Goal: Use online tool/utility: Utilize a website feature to perform a specific function

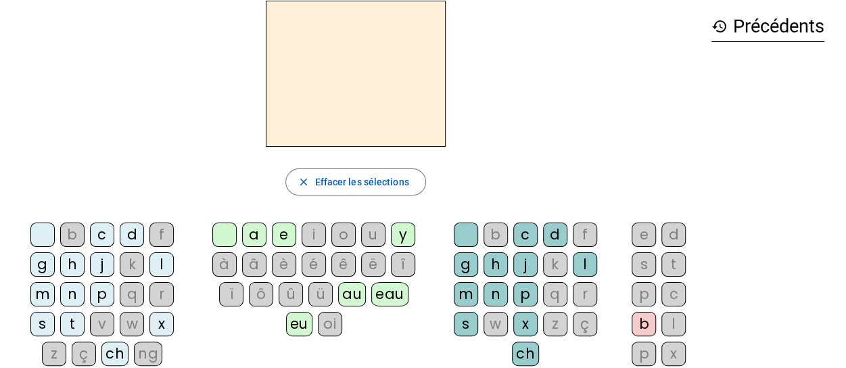
scroll to position [51, 0]
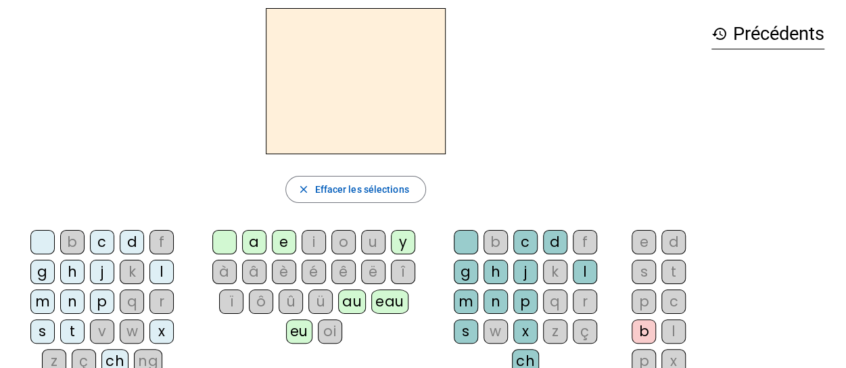
click at [85, 290] on div "n" at bounding box center [72, 302] width 24 height 24
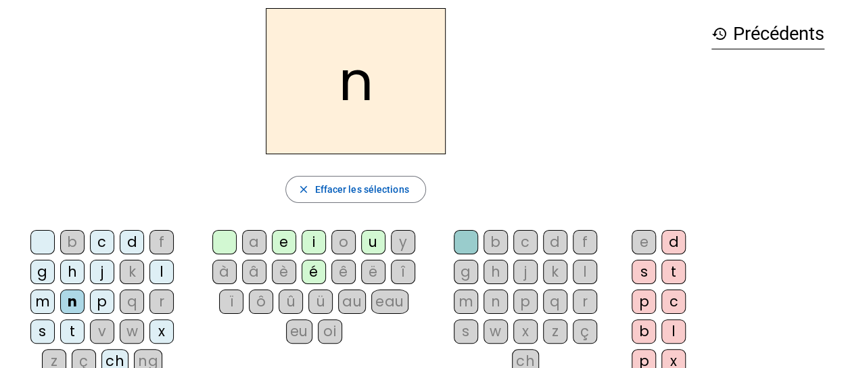
click at [341, 245] on div "o" at bounding box center [343, 242] width 24 height 24
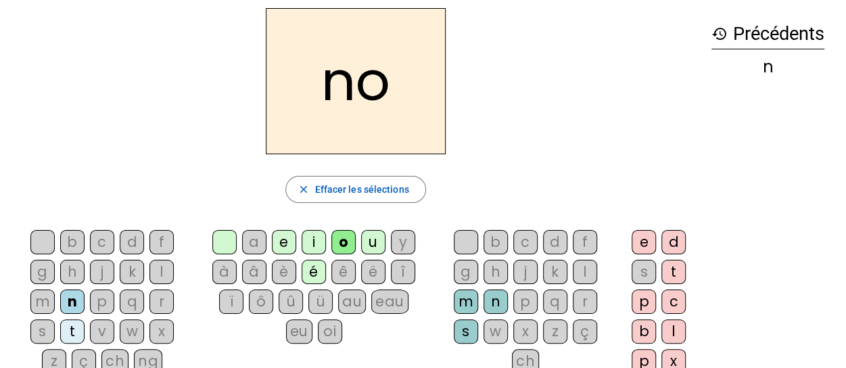
click at [670, 273] on div "t" at bounding box center [674, 272] width 24 height 24
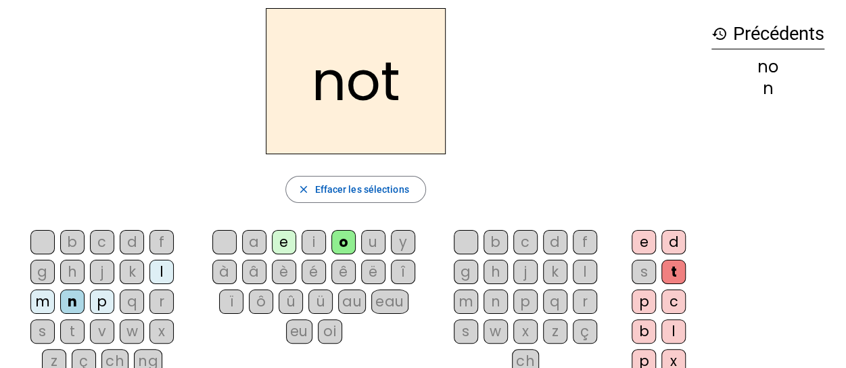
click at [641, 246] on div "e" at bounding box center [644, 242] width 24 height 24
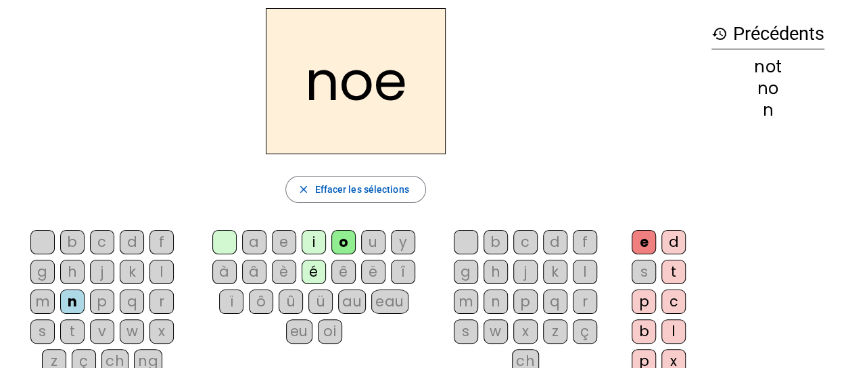
click at [664, 274] on div "t" at bounding box center [674, 272] width 24 height 24
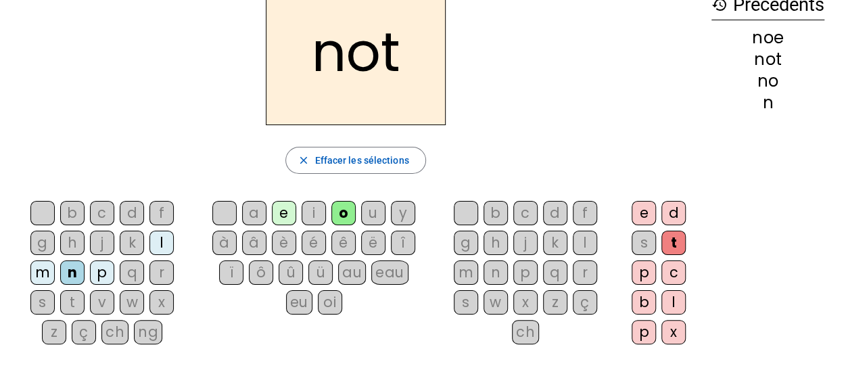
scroll to position [80, 0]
click at [637, 206] on div "e" at bounding box center [644, 214] width 24 height 24
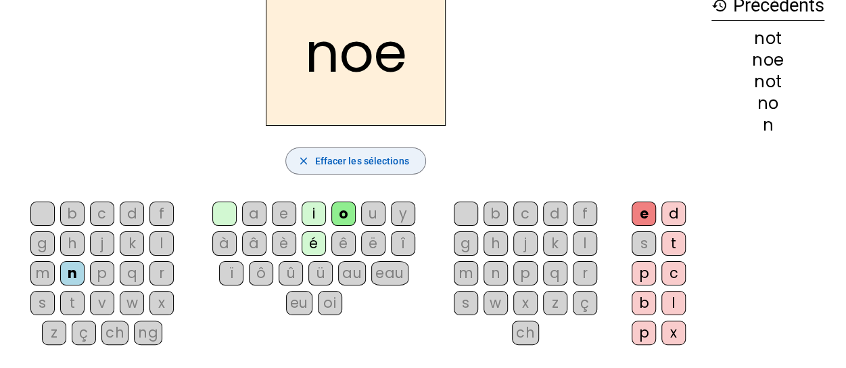
click at [344, 159] on span "Effacer les sélections" at bounding box center [362, 161] width 94 height 16
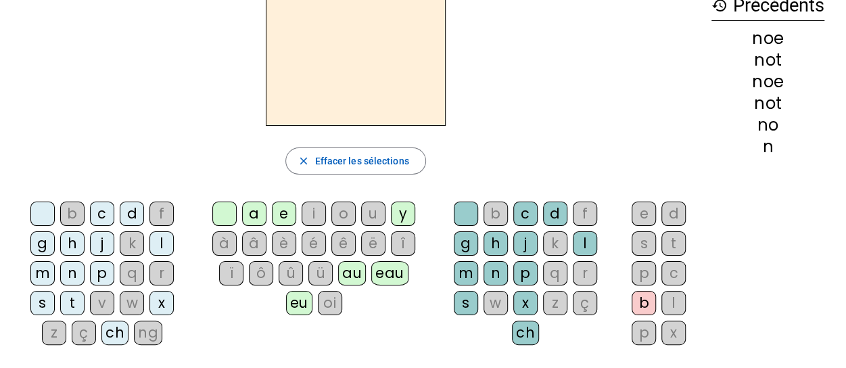
click at [85, 261] on div "n" at bounding box center [72, 273] width 24 height 24
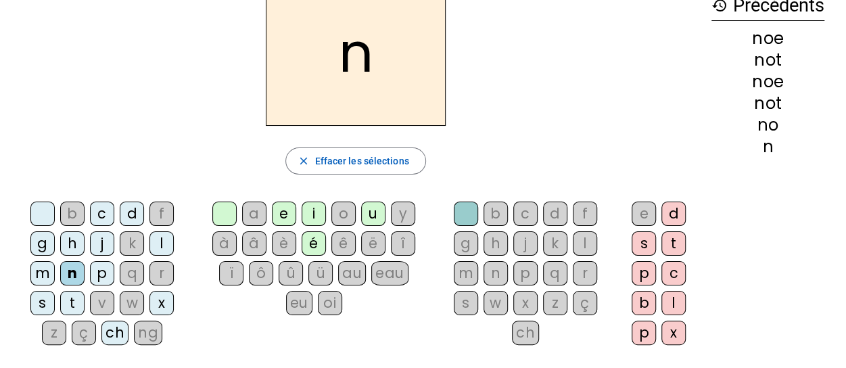
click at [249, 279] on div "ô" at bounding box center [261, 273] width 24 height 24
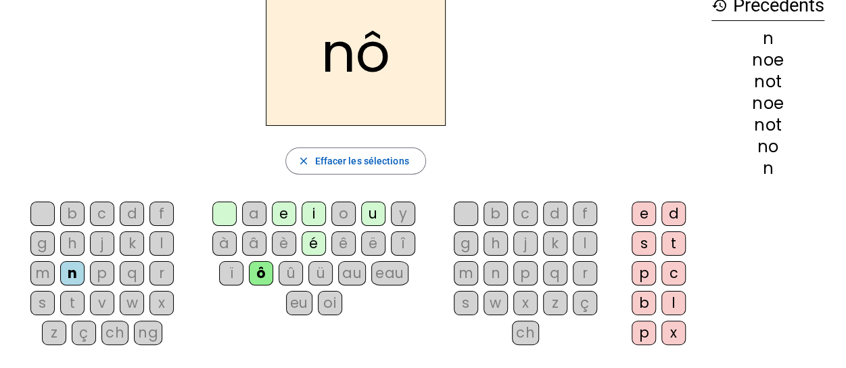
click at [229, 214] on div at bounding box center [224, 214] width 24 height 24
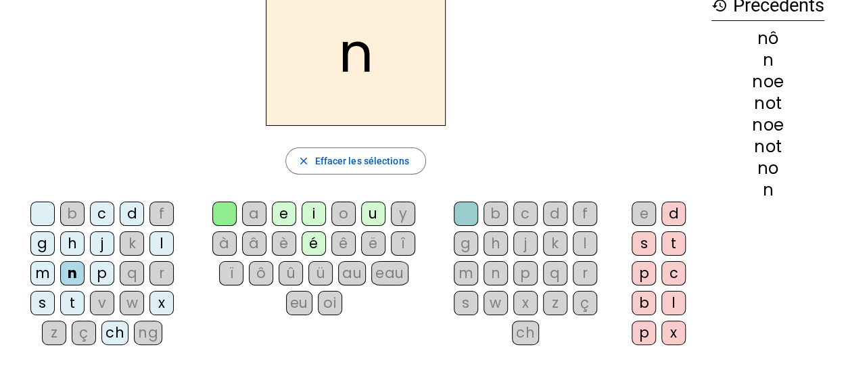
click at [340, 214] on div "o" at bounding box center [343, 214] width 24 height 24
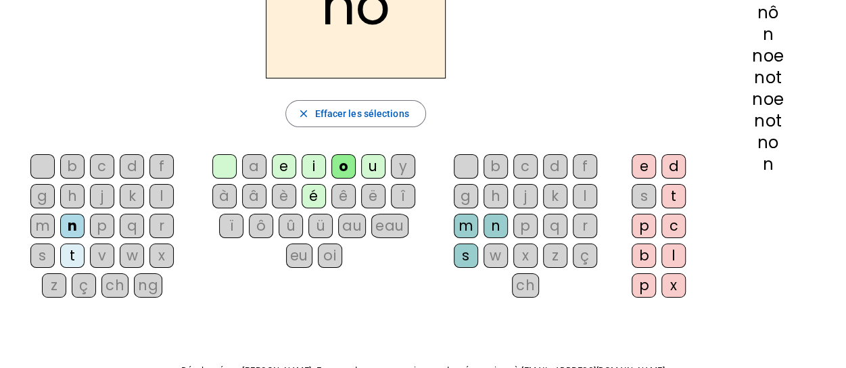
scroll to position [73, 0]
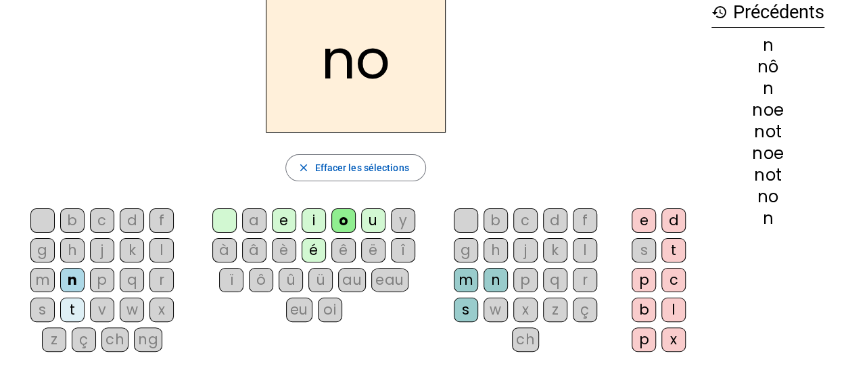
click at [85, 298] on div "t" at bounding box center [72, 310] width 24 height 24
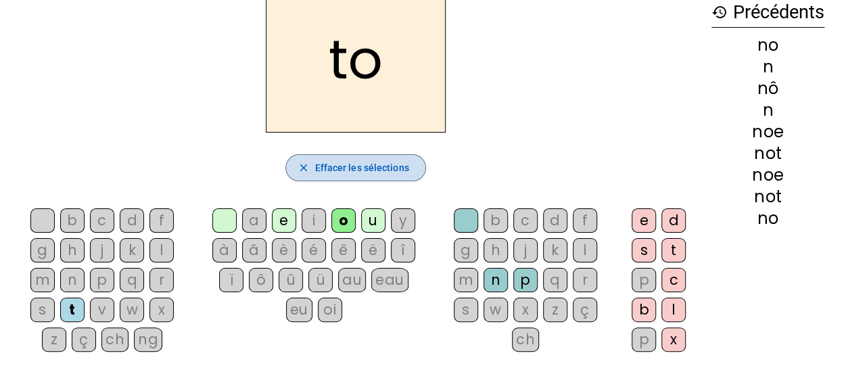
click at [359, 173] on span "Effacer les sélections" at bounding box center [362, 168] width 94 height 16
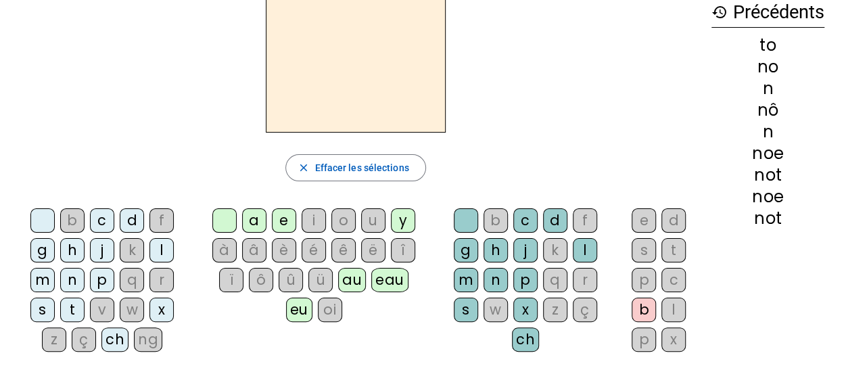
click at [85, 268] on div "n" at bounding box center [72, 280] width 24 height 24
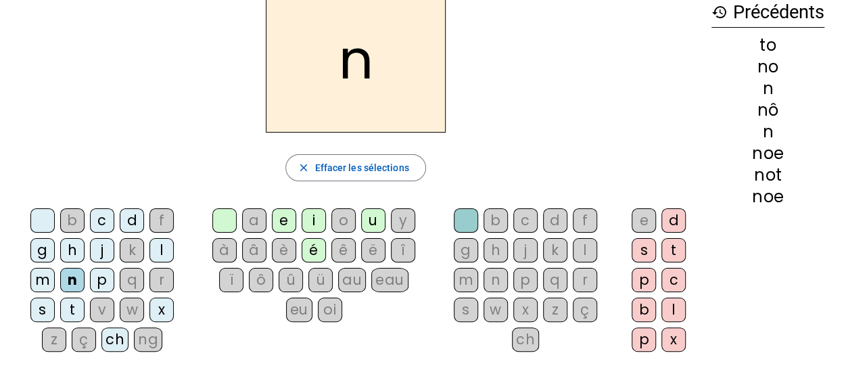
click at [341, 210] on div "o" at bounding box center [343, 220] width 24 height 24
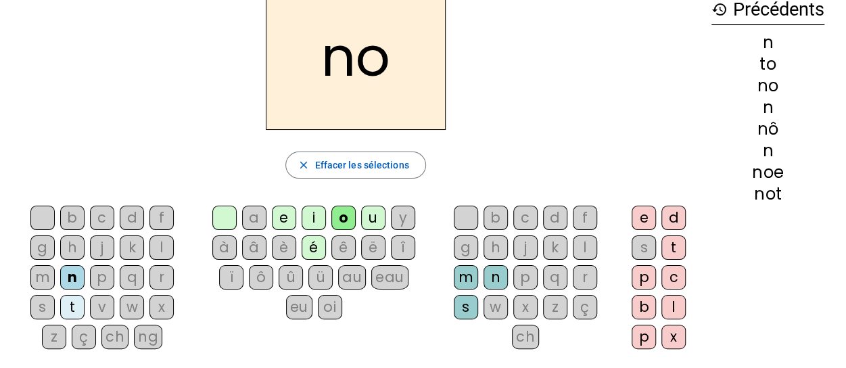
scroll to position [72, 0]
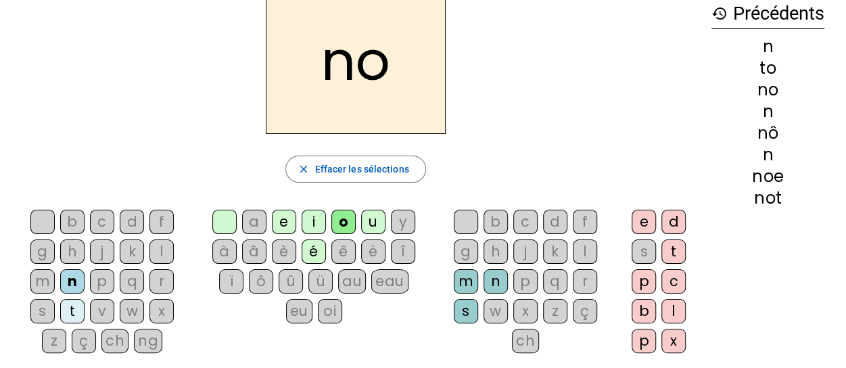
click at [673, 247] on div "t" at bounding box center [674, 251] width 24 height 24
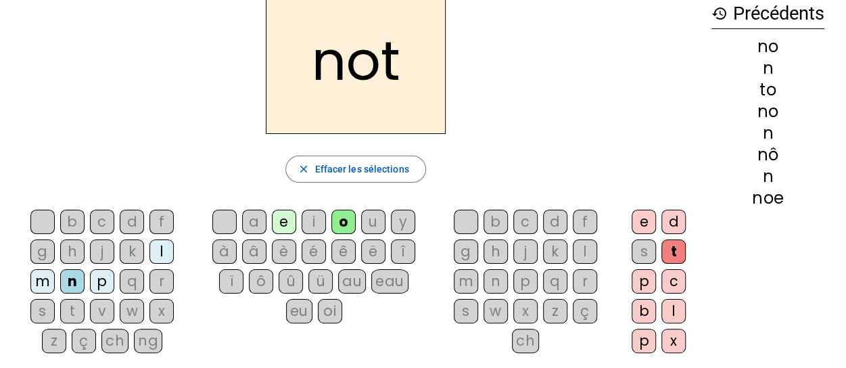
click at [642, 221] on div "e" at bounding box center [644, 222] width 24 height 24
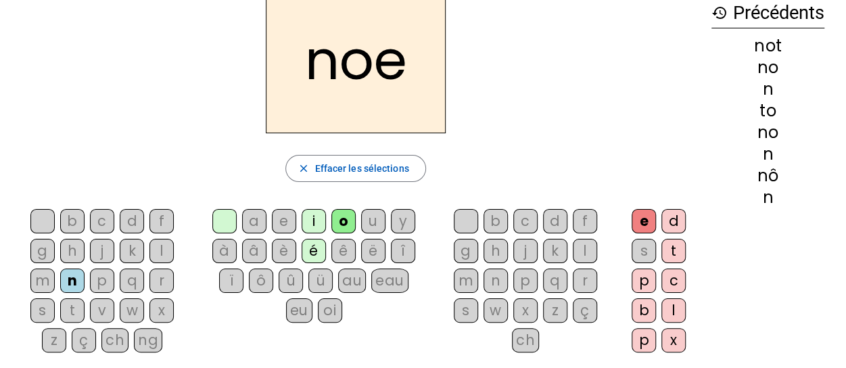
scroll to position [0, 0]
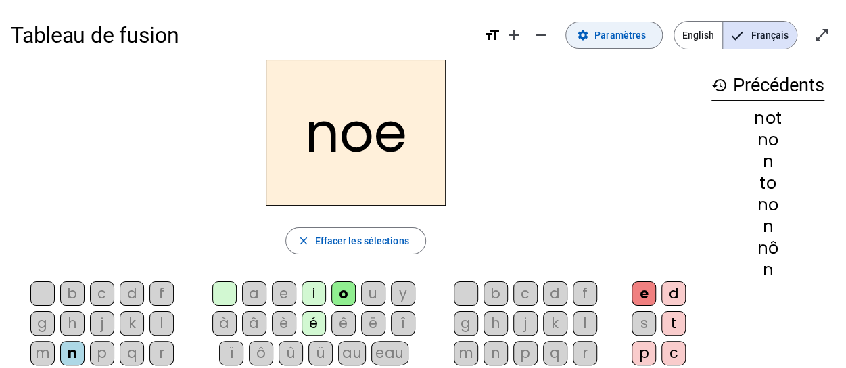
click at [641, 37] on span "Paramètres" at bounding box center [620, 35] width 51 height 16
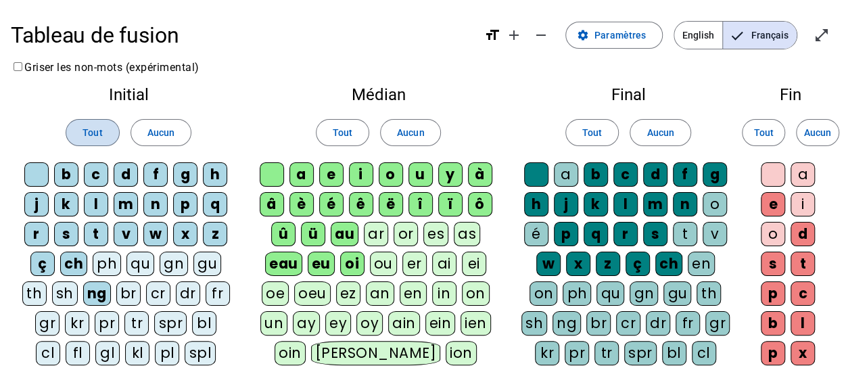
click at [94, 133] on span "Tout" at bounding box center [93, 132] width 20 height 16
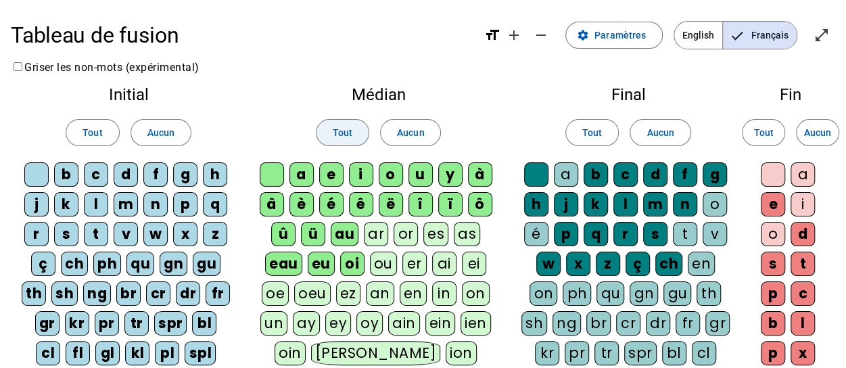
click at [336, 137] on span "Tout" at bounding box center [343, 132] width 20 height 16
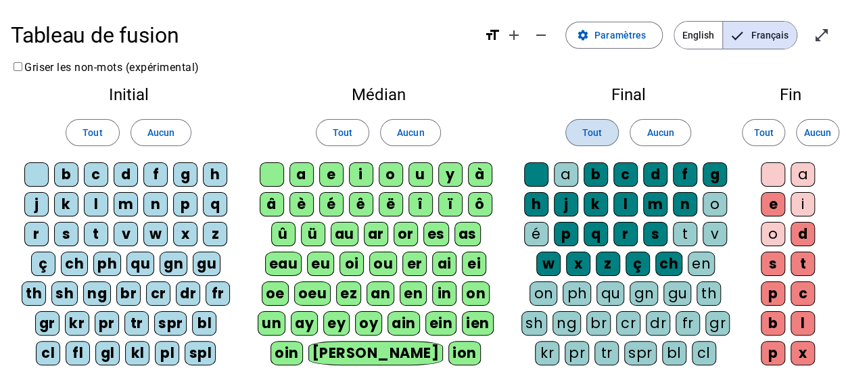
click at [593, 136] on span "Tout" at bounding box center [592, 132] width 20 height 16
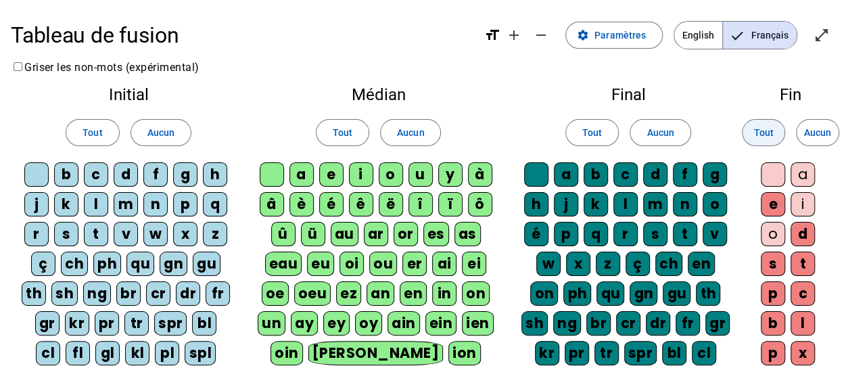
click at [752, 125] on span at bounding box center [764, 132] width 42 height 32
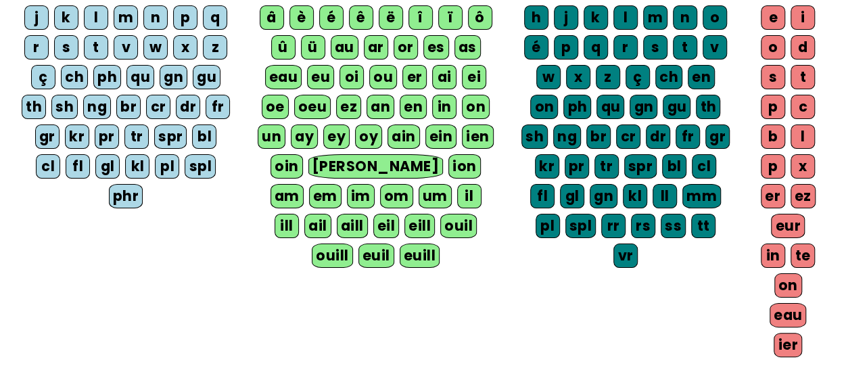
scroll to position [325, 0]
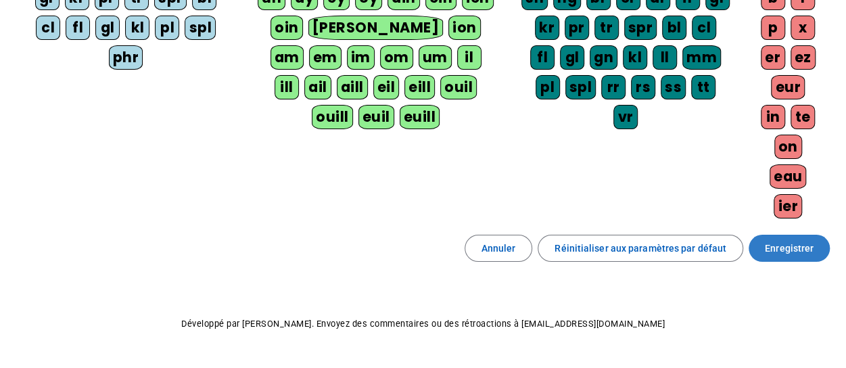
click at [781, 240] on span "Enregistrer" at bounding box center [789, 248] width 49 height 16
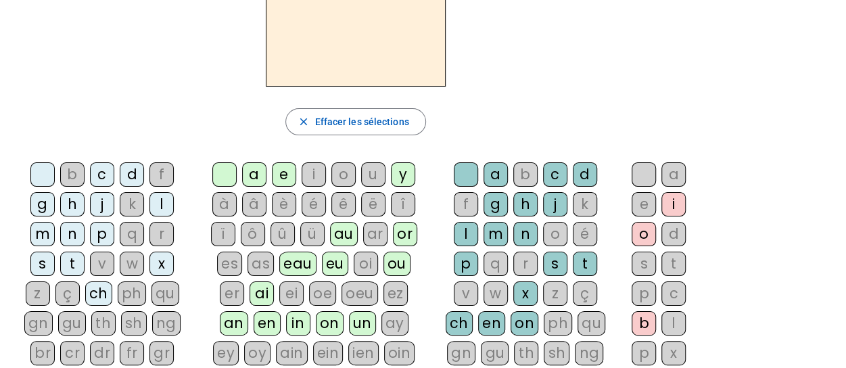
scroll to position [131, 0]
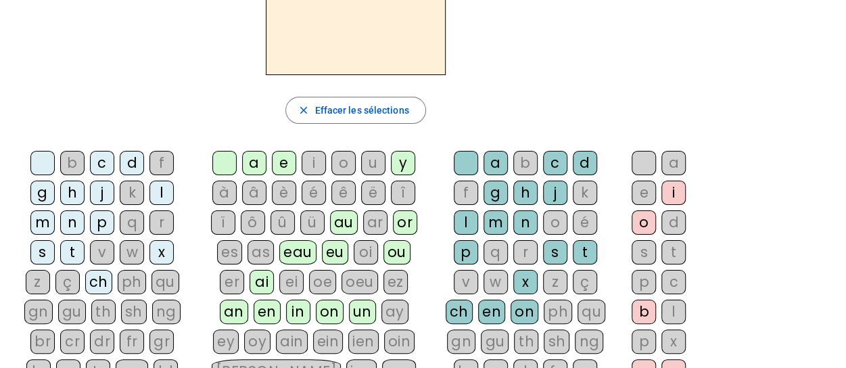
click at [85, 210] on div "n" at bounding box center [72, 222] width 24 height 24
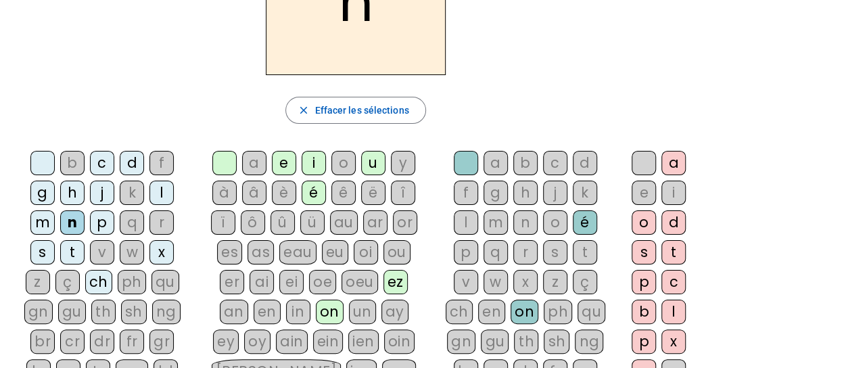
click at [342, 163] on div "o" at bounding box center [343, 163] width 24 height 24
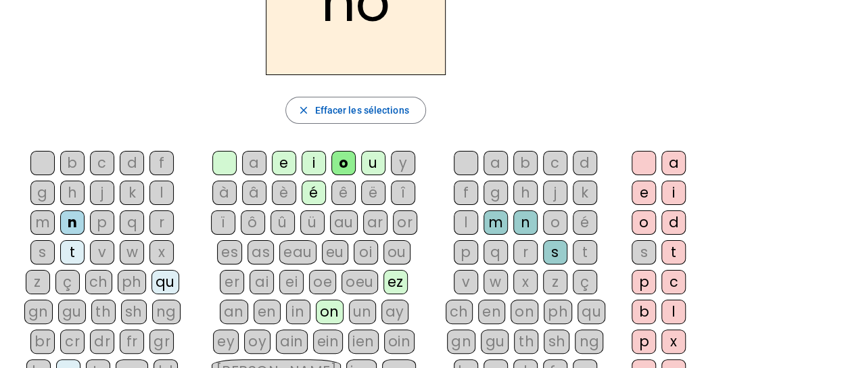
click at [573, 240] on div "t" at bounding box center [585, 252] width 24 height 24
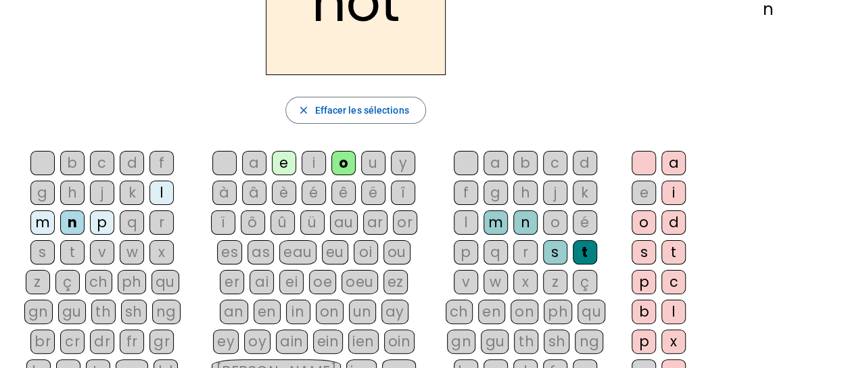
click at [645, 185] on div "e" at bounding box center [644, 193] width 24 height 24
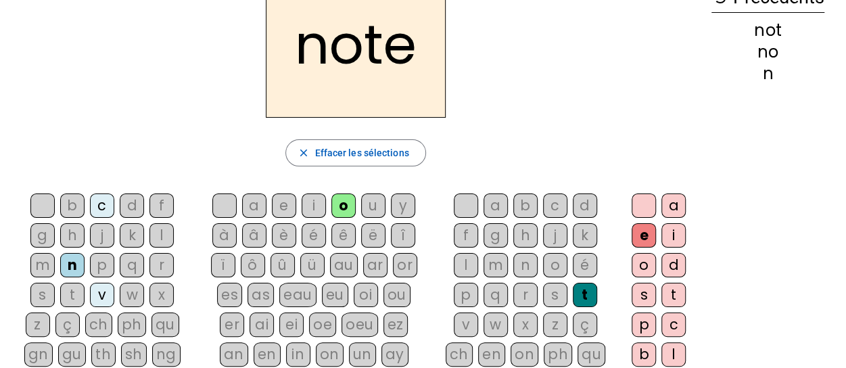
scroll to position [0, 0]
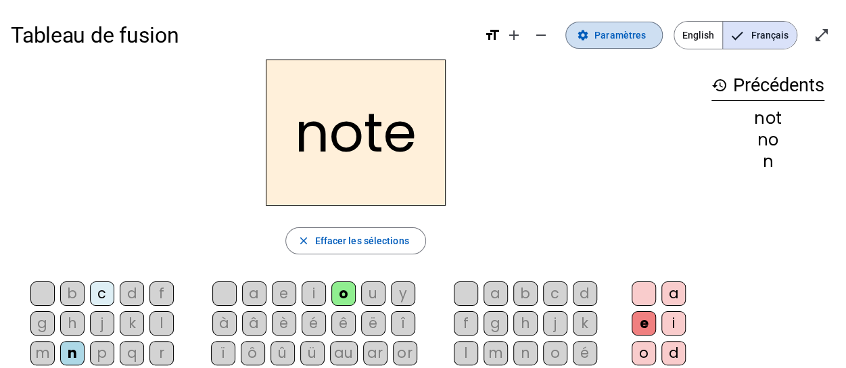
click at [635, 37] on span "Paramètres" at bounding box center [620, 35] width 51 height 16
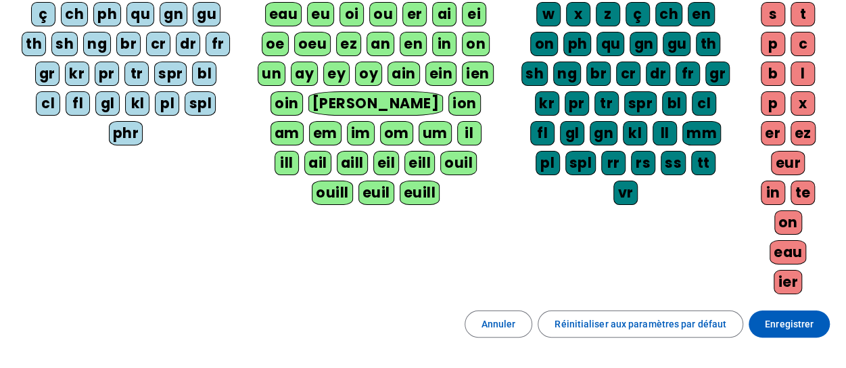
scroll to position [325, 0]
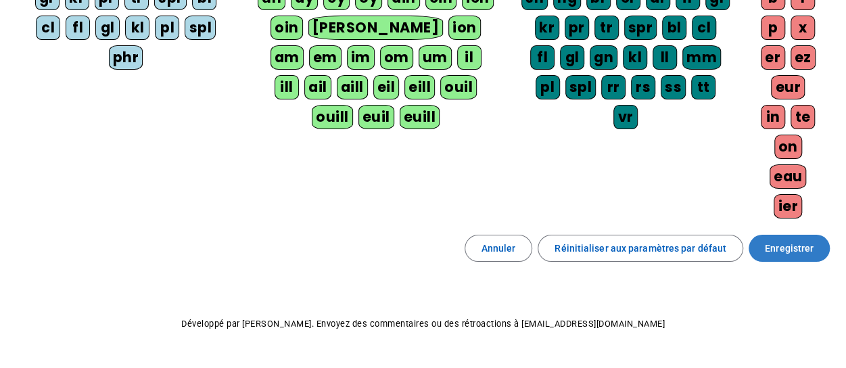
click at [775, 240] on span "Enregistrer" at bounding box center [789, 248] width 49 height 16
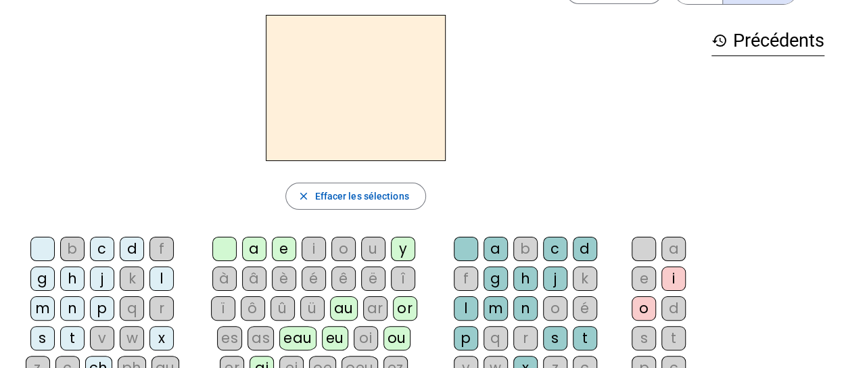
scroll to position [34, 0]
